Goal: Task Accomplishment & Management: Complete application form

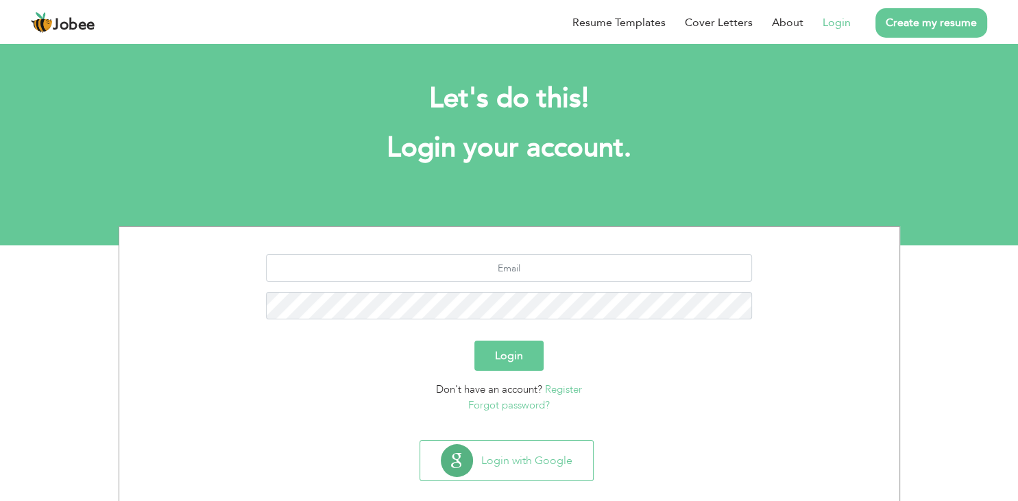
scroll to position [19, 0]
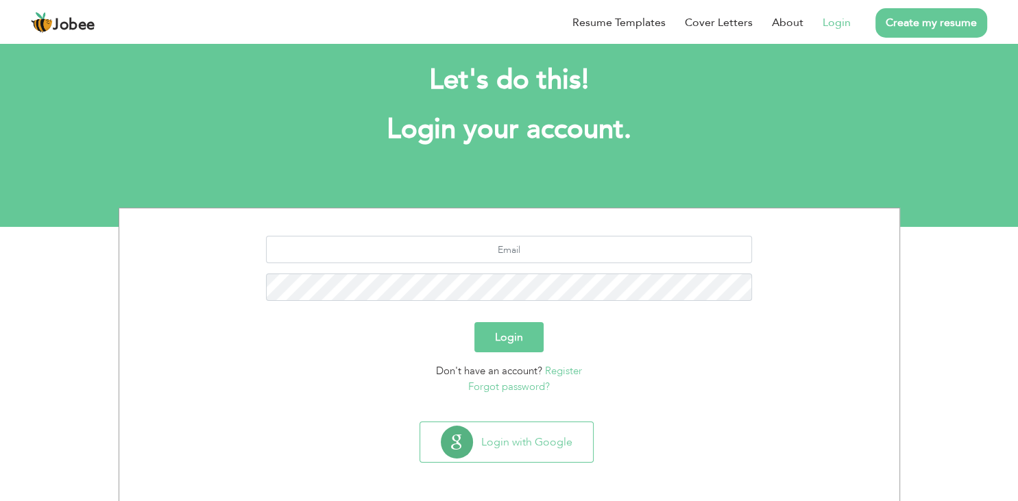
click at [840, 23] on link "Login" at bounding box center [837, 22] width 28 height 16
click at [519, 257] on input "text" at bounding box center [509, 249] width 486 height 27
type input "[EMAIL_ADDRESS][DOMAIN_NAME]"
click at [475, 322] on button "Login" at bounding box center [509, 337] width 69 height 30
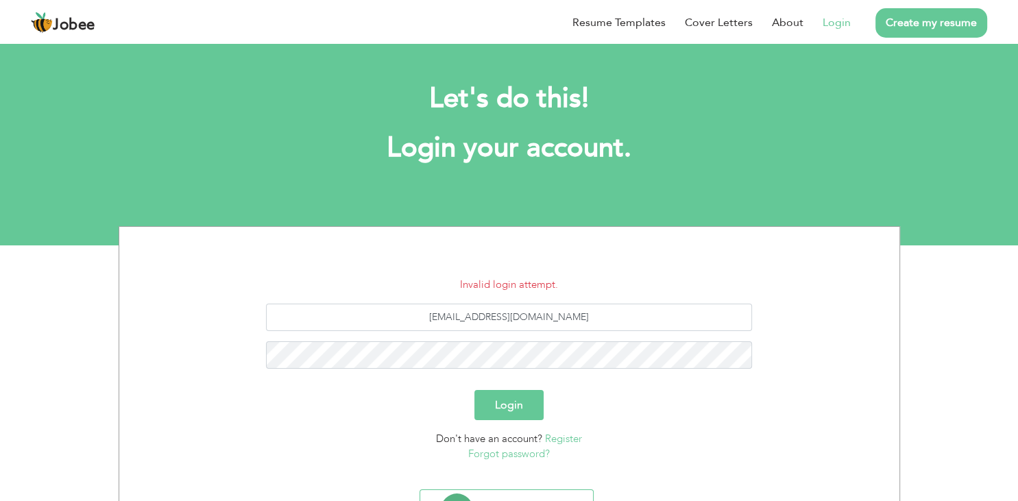
click at [340, 189] on div "Let's do this! Login your account." at bounding box center [509, 130] width 761 height 126
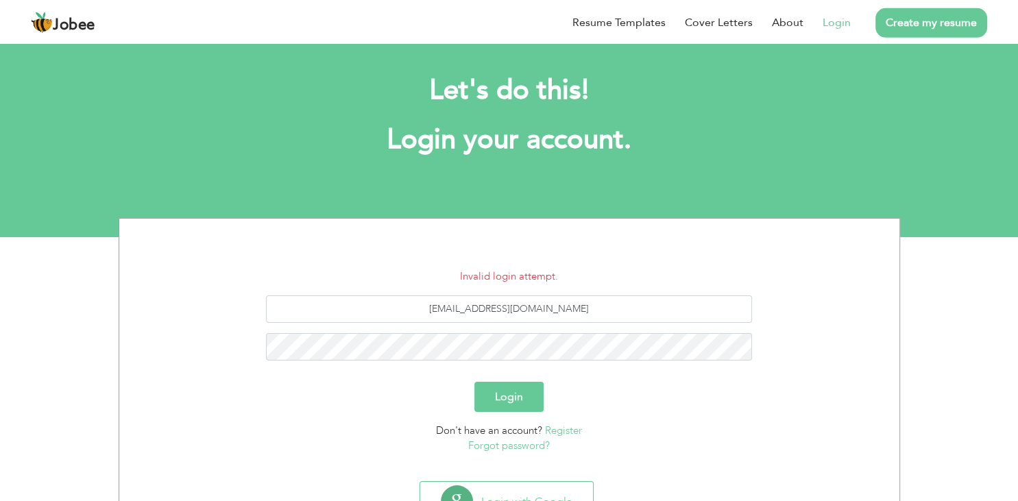
scroll to position [11, 0]
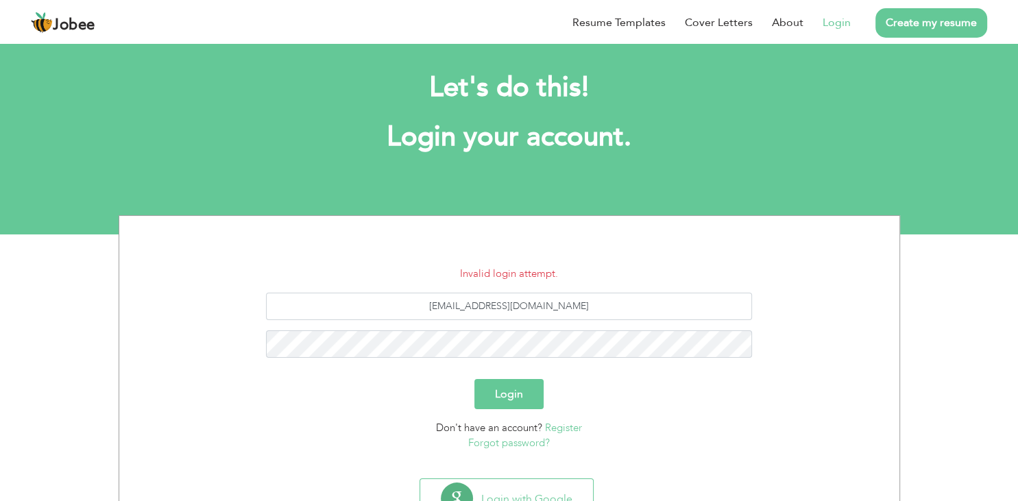
click at [523, 394] on button "Login" at bounding box center [509, 394] width 69 height 30
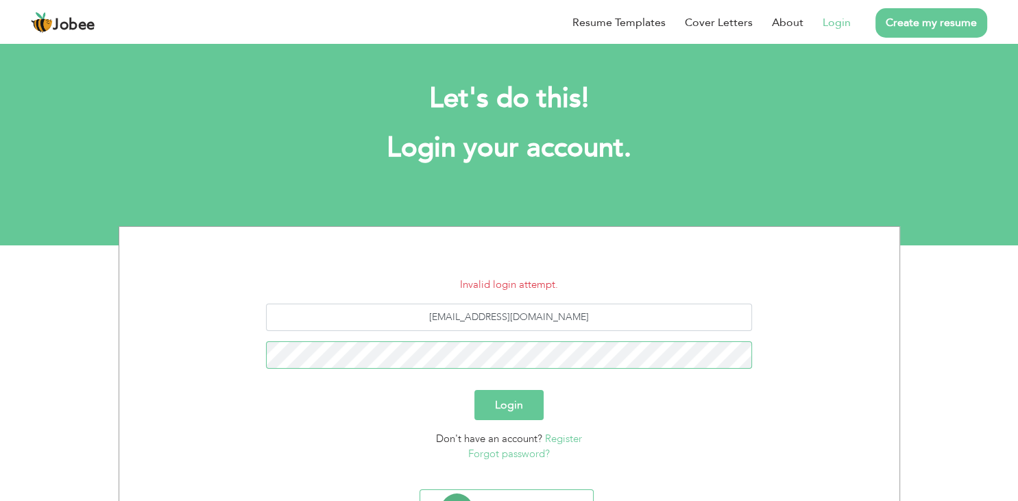
click at [475, 390] on button "Login" at bounding box center [509, 405] width 69 height 30
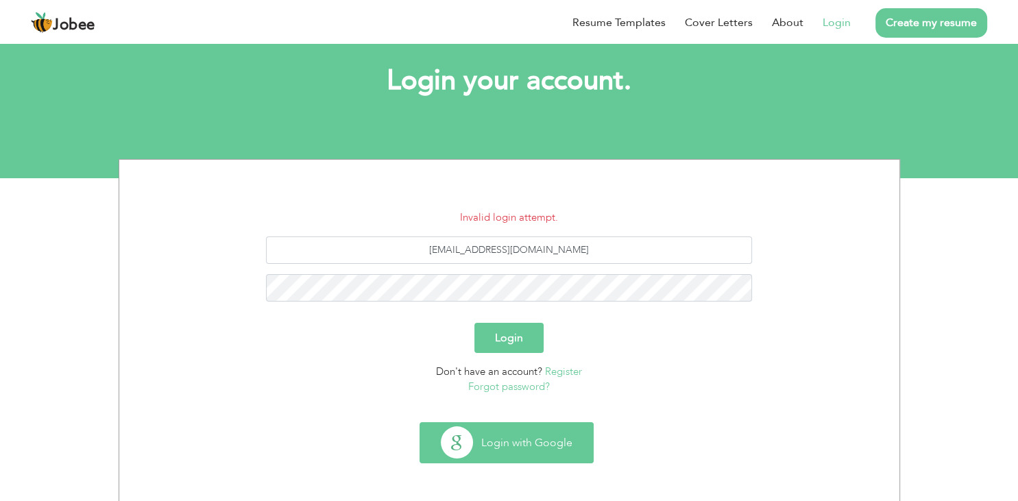
click at [516, 451] on button "Login with Google" at bounding box center [506, 443] width 173 height 40
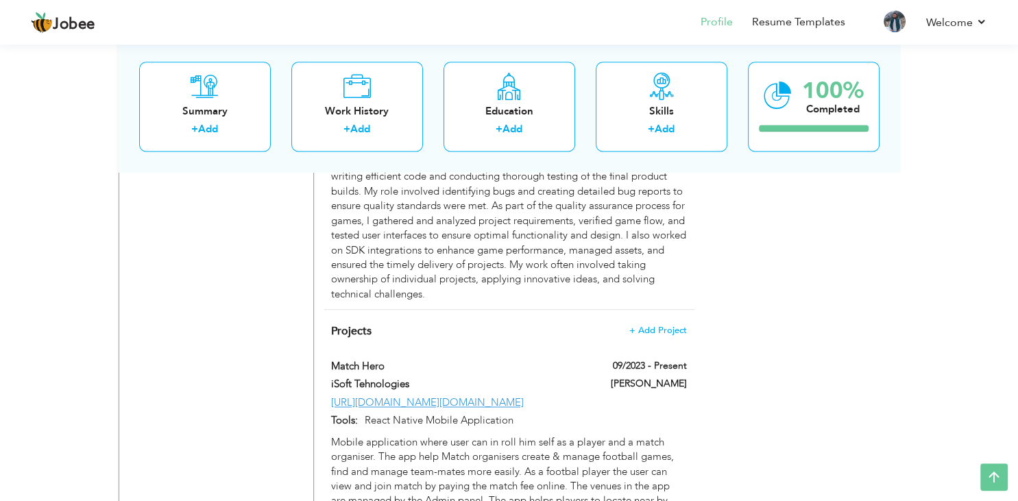
scroll to position [1802, 0]
click at [446, 395] on link "[URL][DOMAIN_NAME][DOMAIN_NAME]" at bounding box center [427, 402] width 193 height 14
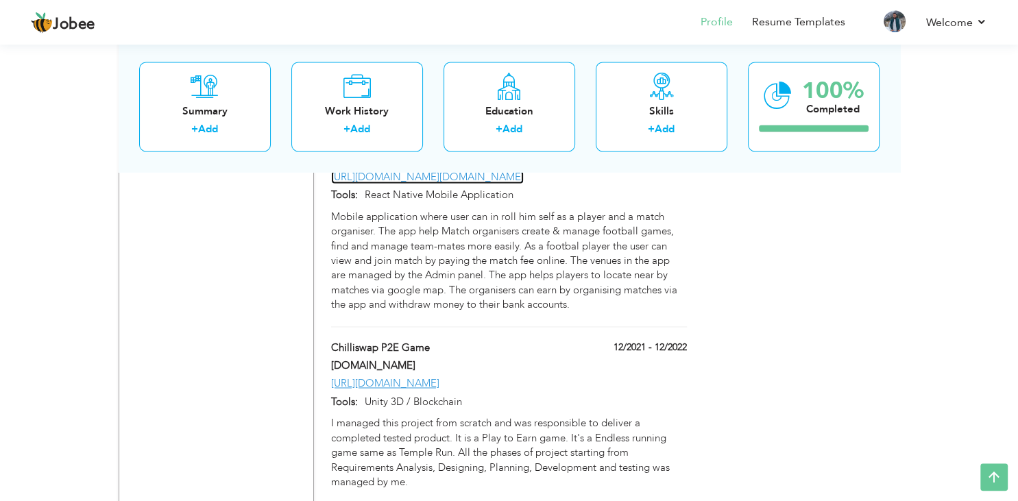
scroll to position [2066, 0]
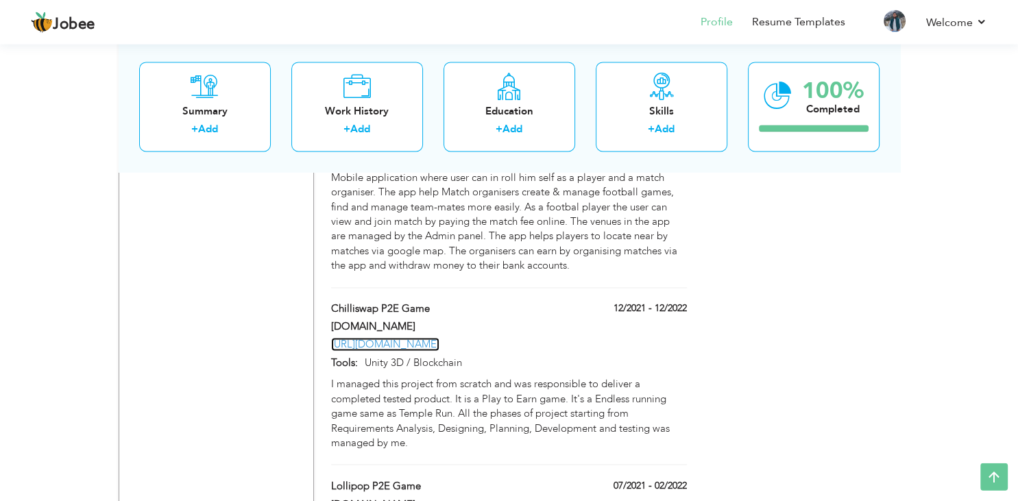
click at [401, 338] on link "[URL][DOMAIN_NAME]" at bounding box center [385, 345] width 108 height 14
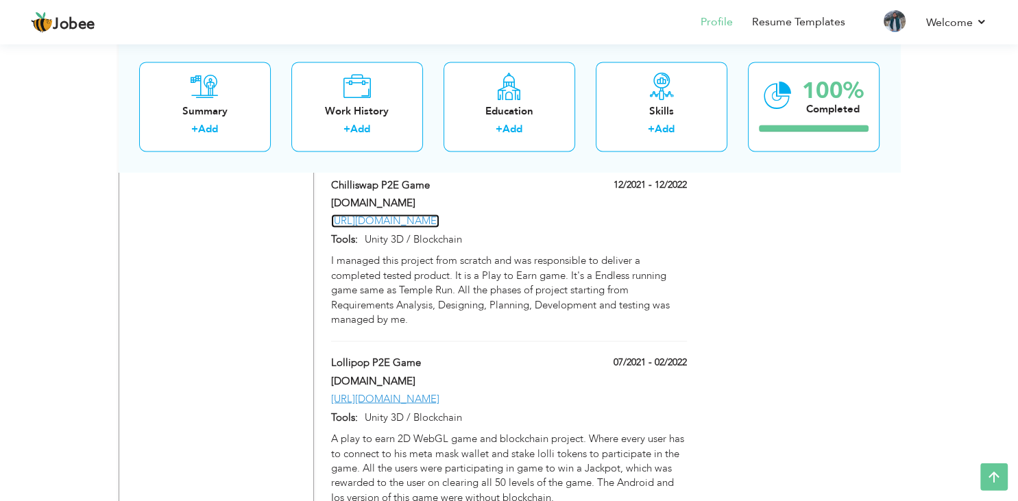
scroll to position [2190, 0]
click at [407, 392] on link "[URL][DOMAIN_NAME]" at bounding box center [385, 399] width 108 height 14
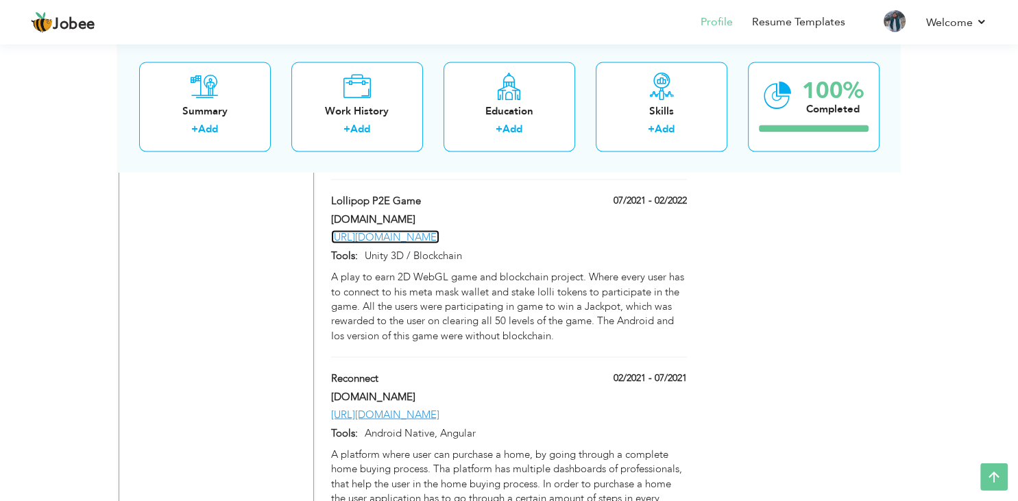
scroll to position [2360, 0]
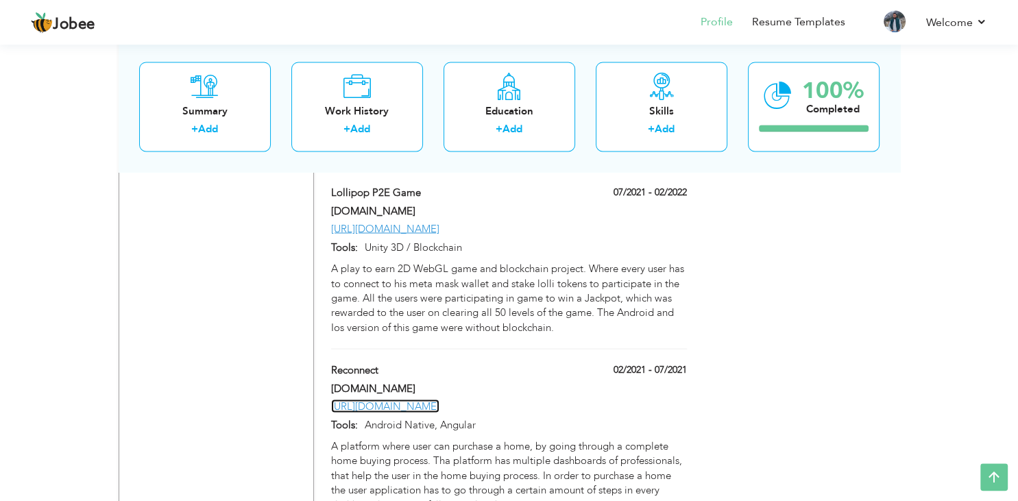
click at [415, 399] on link "[URL][DOMAIN_NAME]" at bounding box center [385, 406] width 108 height 14
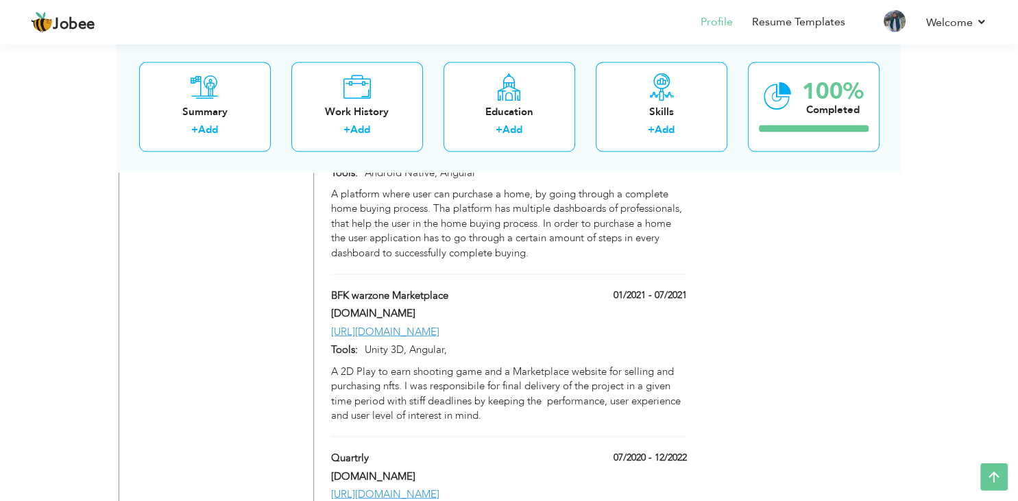
scroll to position [2609, 0]
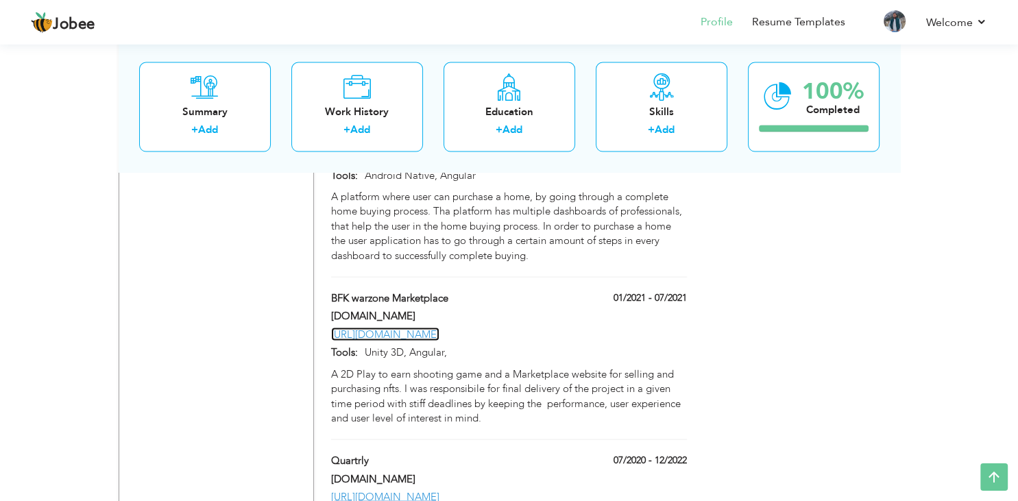
click at [388, 328] on link "[URL][DOMAIN_NAME]" at bounding box center [385, 335] width 108 height 14
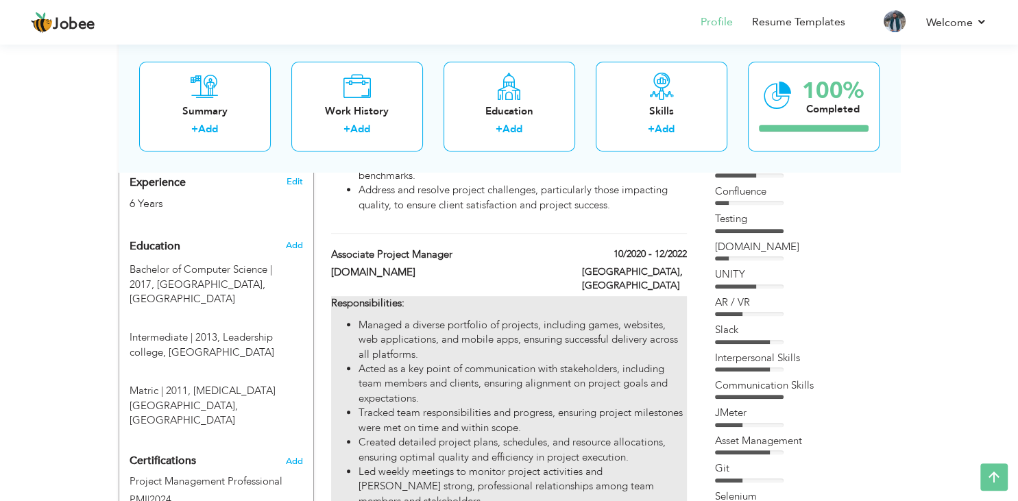
scroll to position [529, 0]
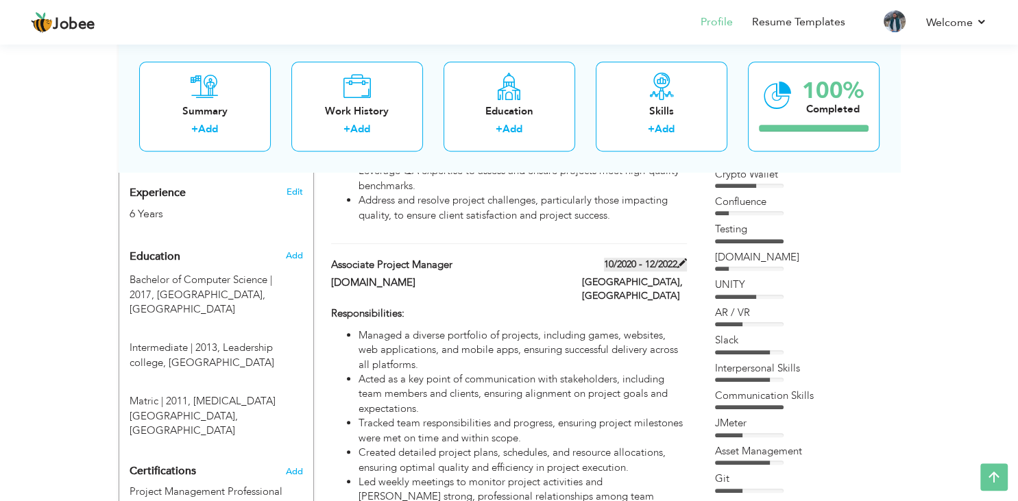
click at [608, 258] on label "10/2020 - 12/2022" at bounding box center [645, 265] width 83 height 14
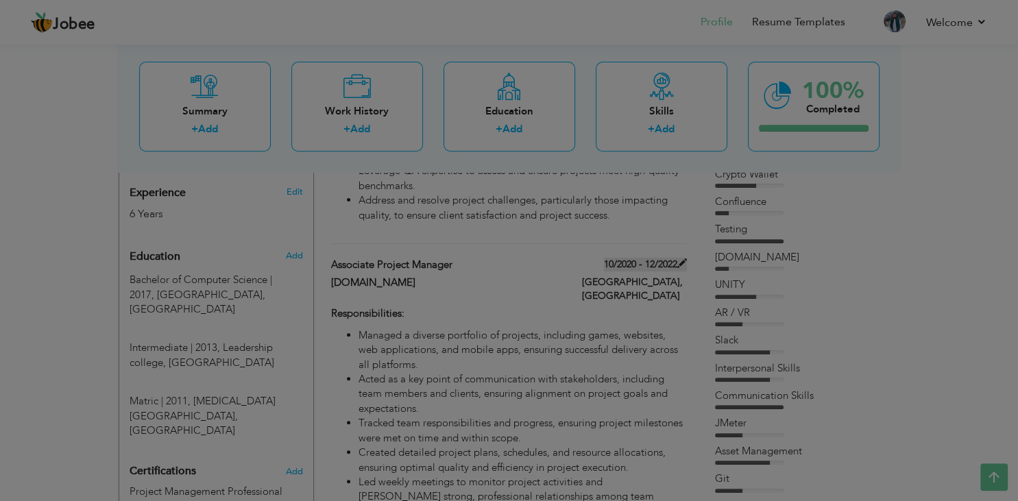
type input "Associate Project Manager"
type input "[DOMAIN_NAME]"
type input "10/2020"
type input "12/2022"
type input "[GEOGRAPHIC_DATA]"
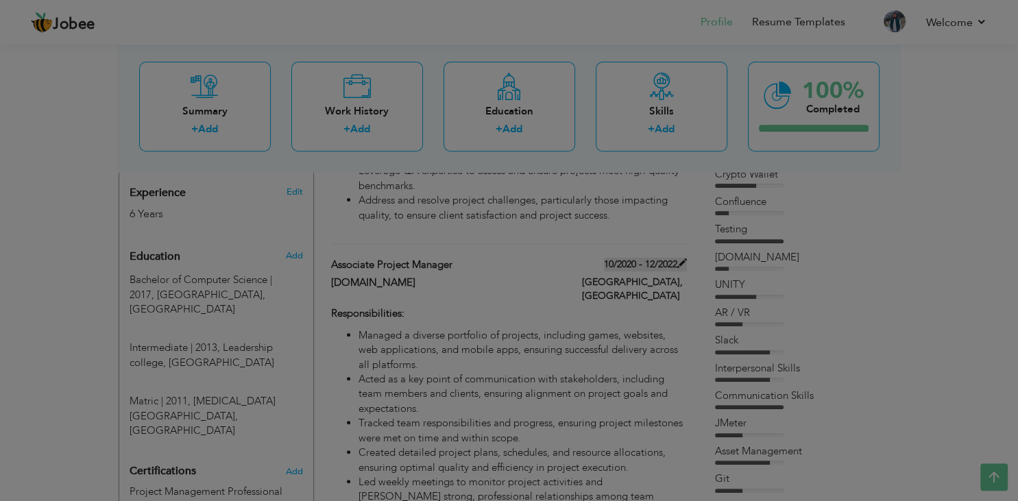
type input "[GEOGRAPHIC_DATA]"
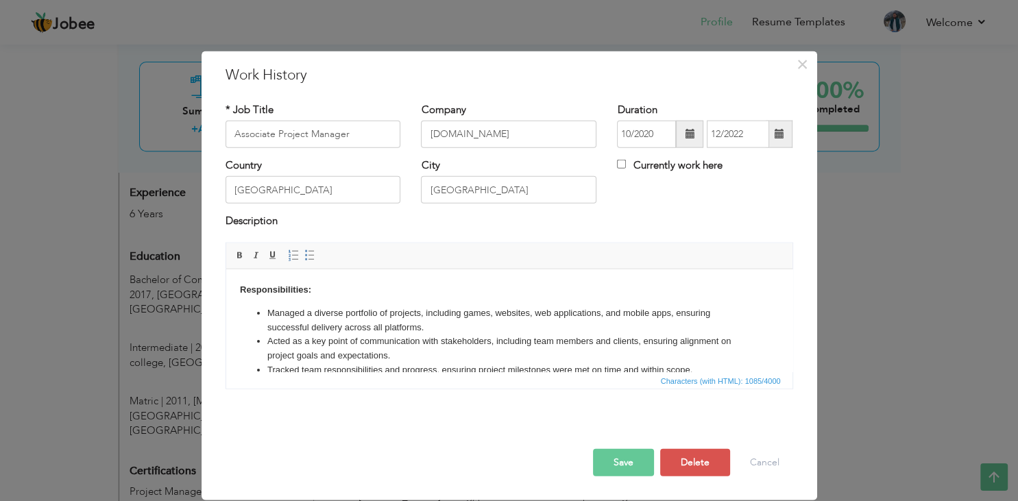
click at [608, 251] on span "Editor toolbars Basic Styles Bold Italic Underline Paragraph Insert/Remove Numb…" at bounding box center [509, 256] width 566 height 26
click at [800, 65] on span "×" at bounding box center [803, 63] width 12 height 25
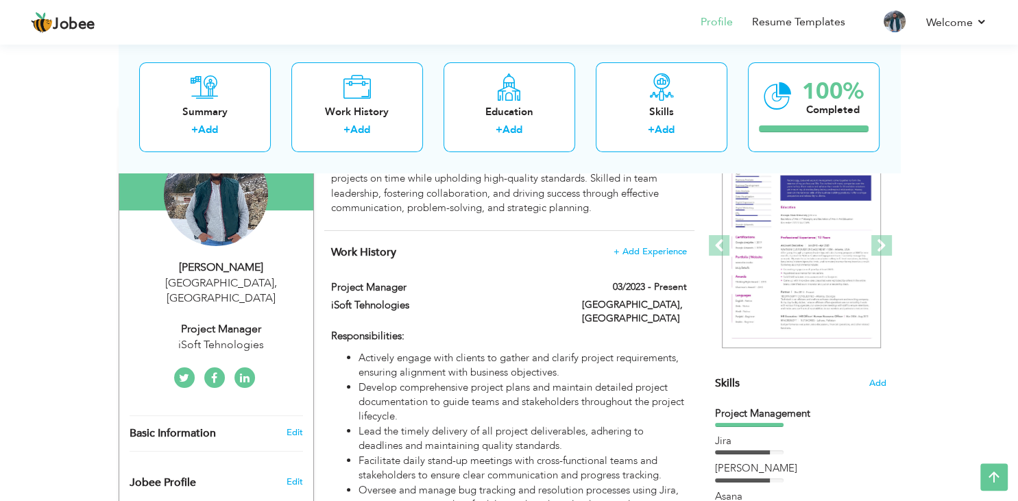
scroll to position [151, 0]
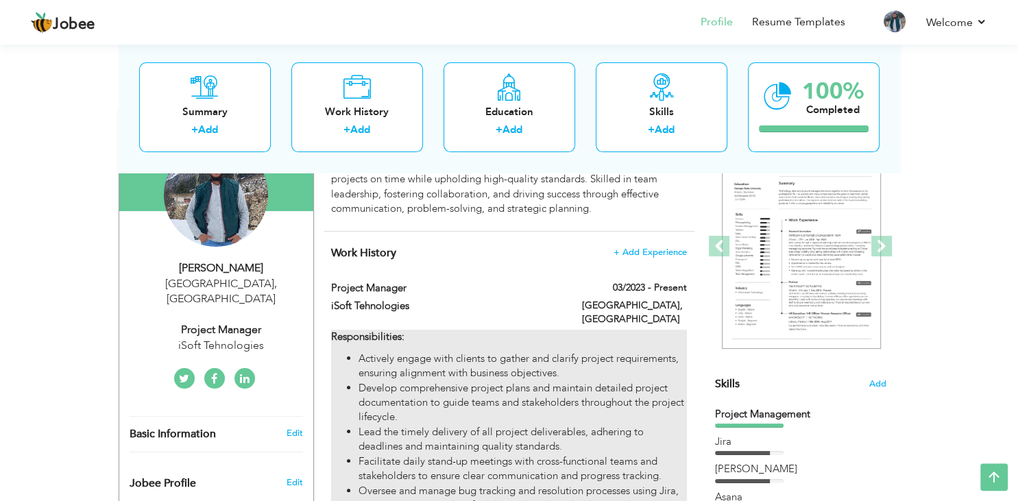
drag, startPoint x: 599, startPoint y: 285, endPoint x: 642, endPoint y: 366, distance: 91.1
click at [642, 366] on div "Project Manager 03/2023 - Present Project Manager 03/2023 - Present iSoft Tehno…" at bounding box center [508, 452] width 355 height 342
type input "Project Manager"
type input "iSoft Tehnologies"
type input "03/2023"
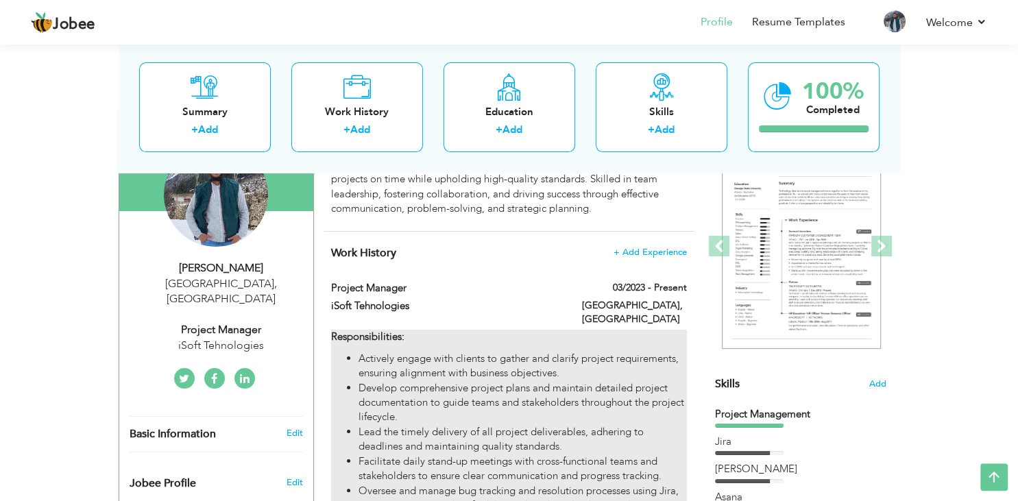
checkbox input "true"
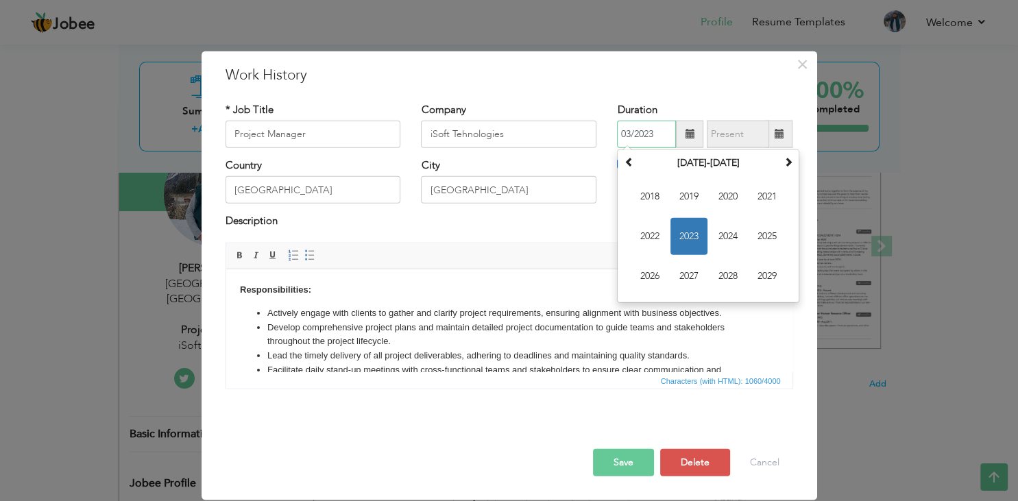
click at [635, 132] on input "03/2023" at bounding box center [646, 134] width 59 height 27
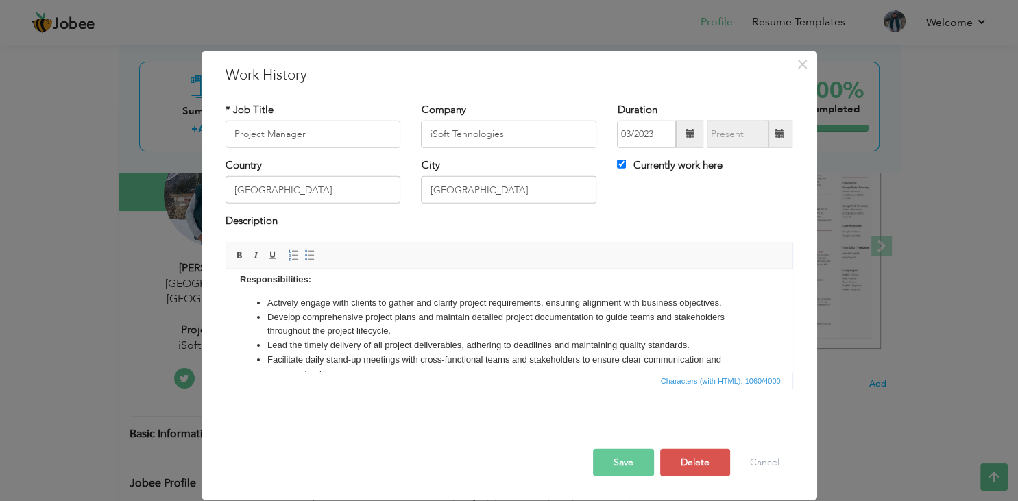
scroll to position [0, 0]
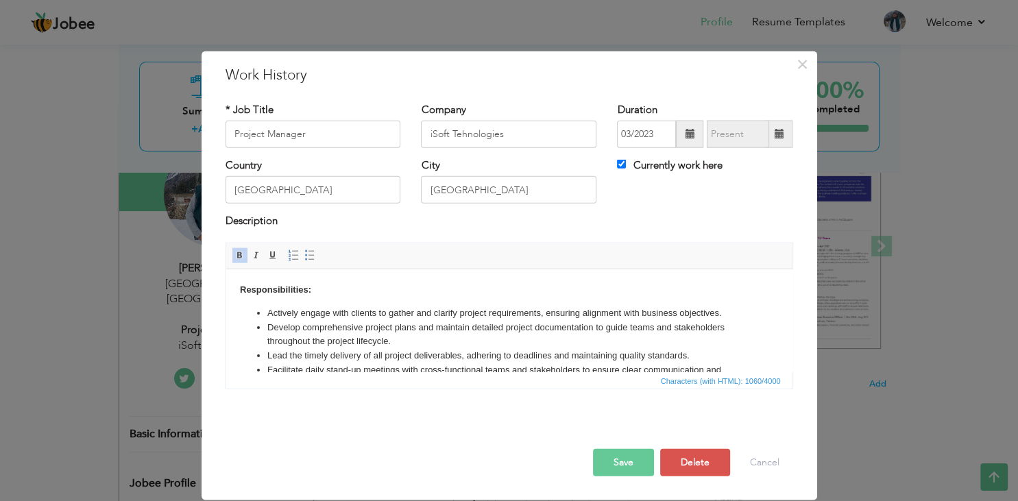
click at [268, 290] on strong "Responsibilities:" at bounding box center [274, 289] width 71 height 10
